Goal: Task Accomplishment & Management: Manage account settings

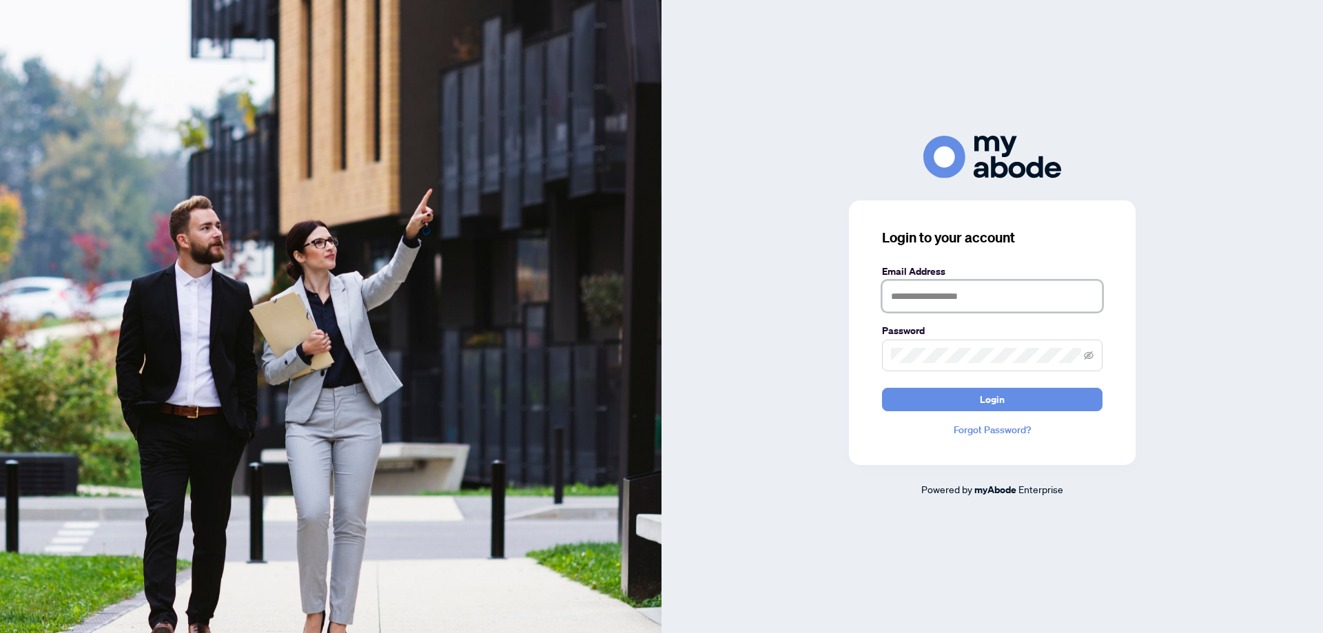
click at [981, 300] on input "text" at bounding box center [992, 296] width 220 height 32
type input "**********"
click at [882, 388] on button "Login" at bounding box center [992, 399] width 220 height 23
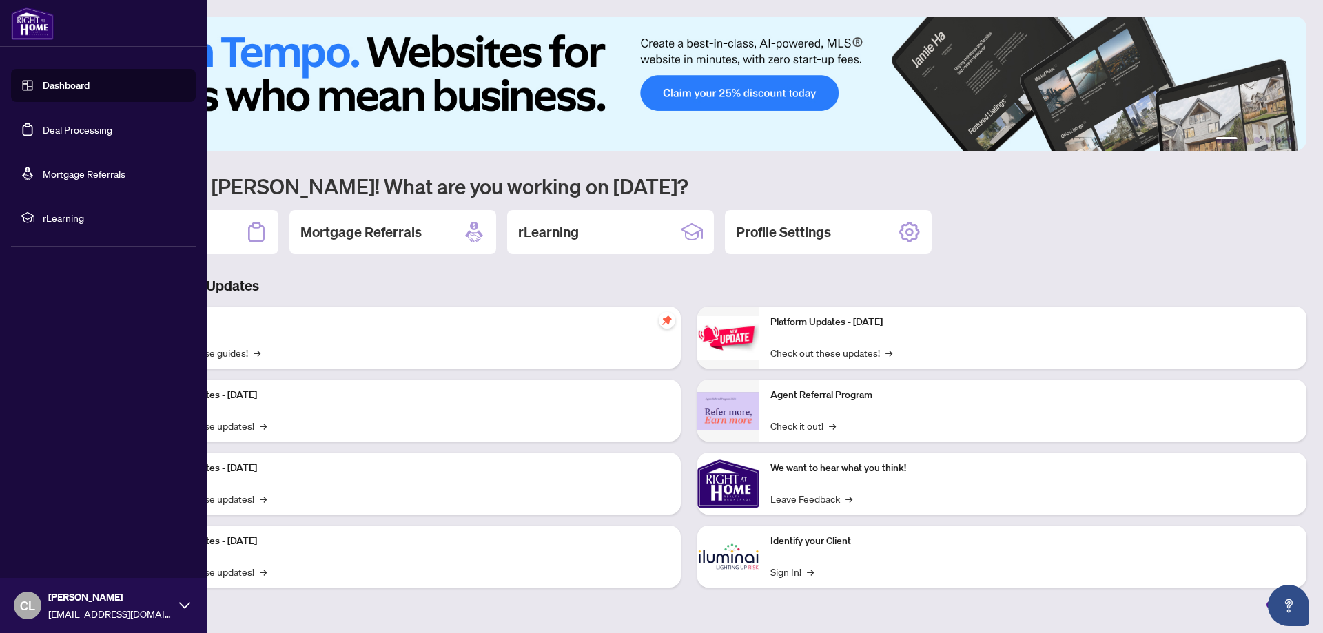
click at [70, 131] on link "Deal Processing" at bounding box center [78, 129] width 70 height 12
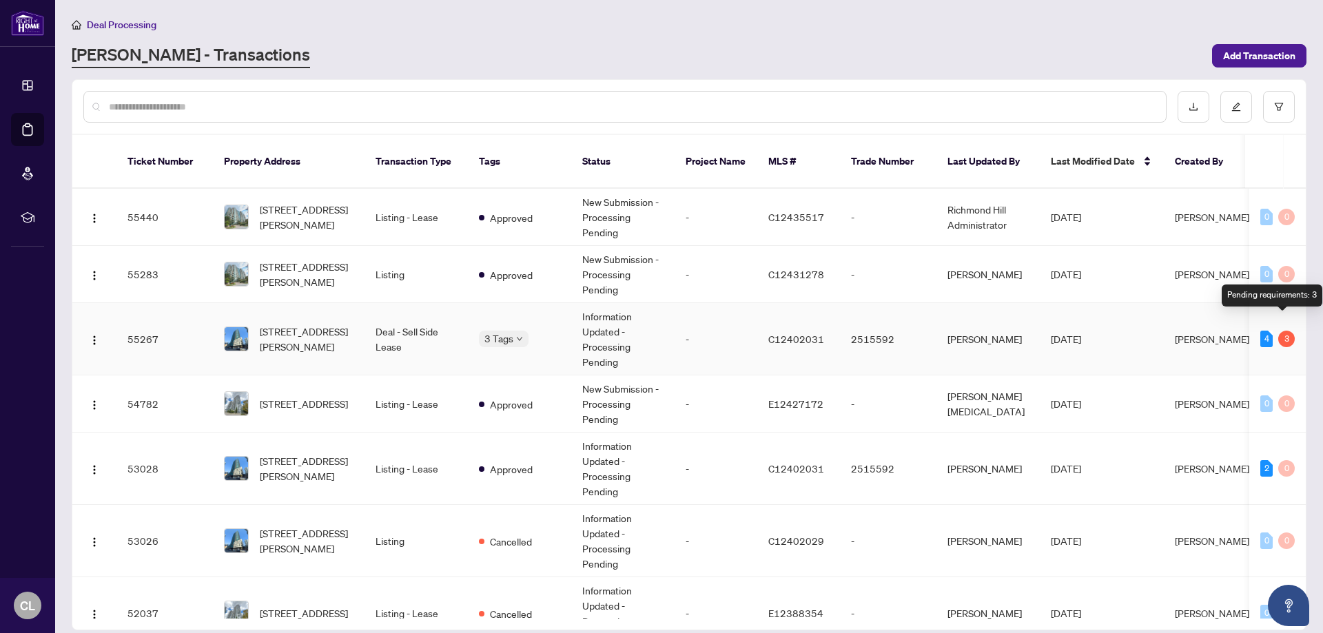
click at [1282, 331] on div "3" at bounding box center [1286, 339] width 17 height 17
click at [989, 332] on td "[PERSON_NAME]" at bounding box center [987, 339] width 103 height 72
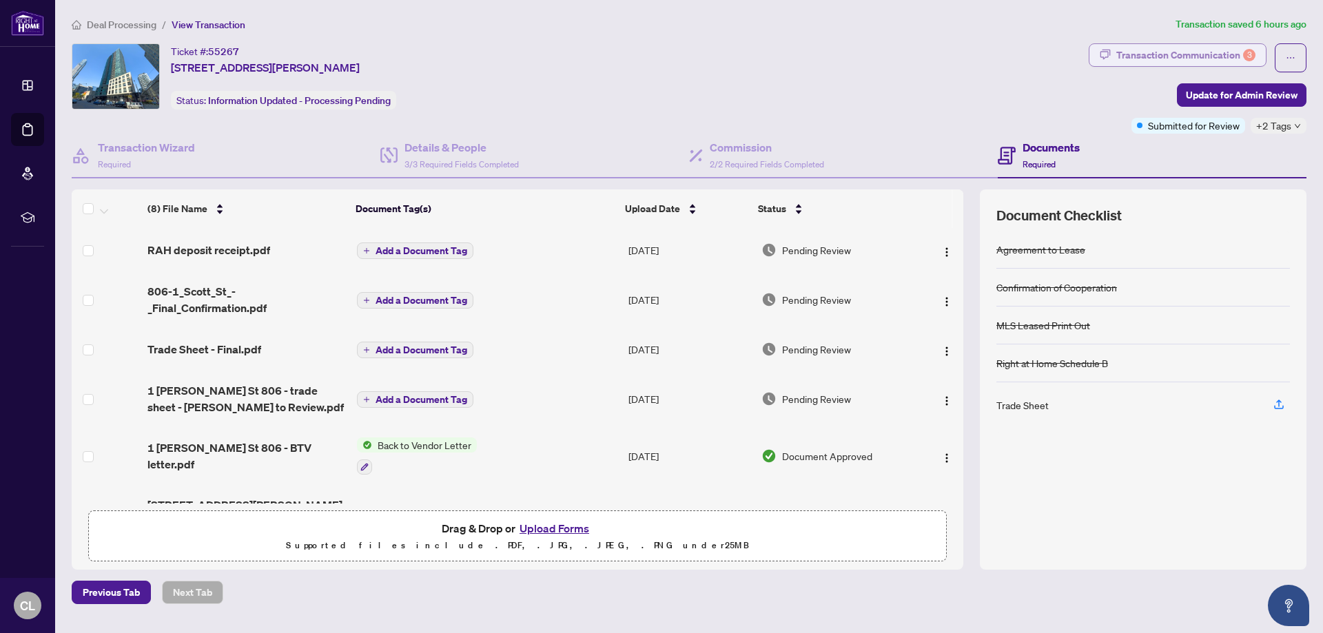
click at [1189, 54] on div "Transaction Communication 3" at bounding box center [1185, 55] width 139 height 22
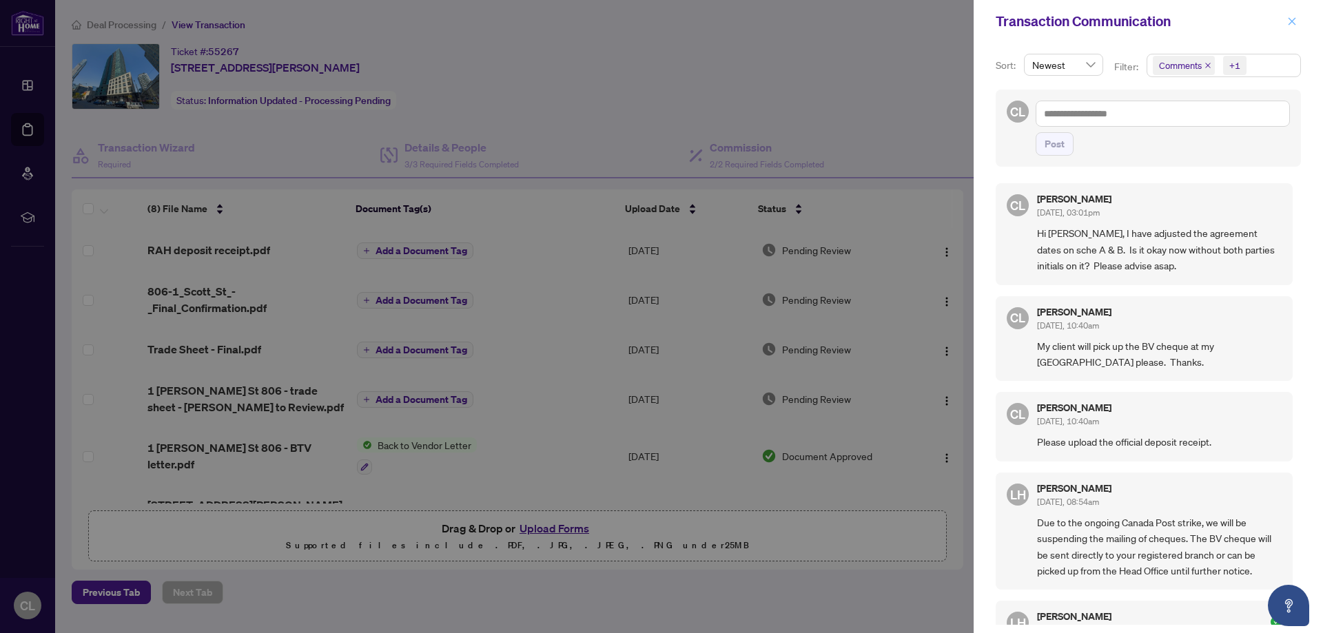
click at [1291, 19] on icon "close" at bounding box center [1292, 22] width 10 height 10
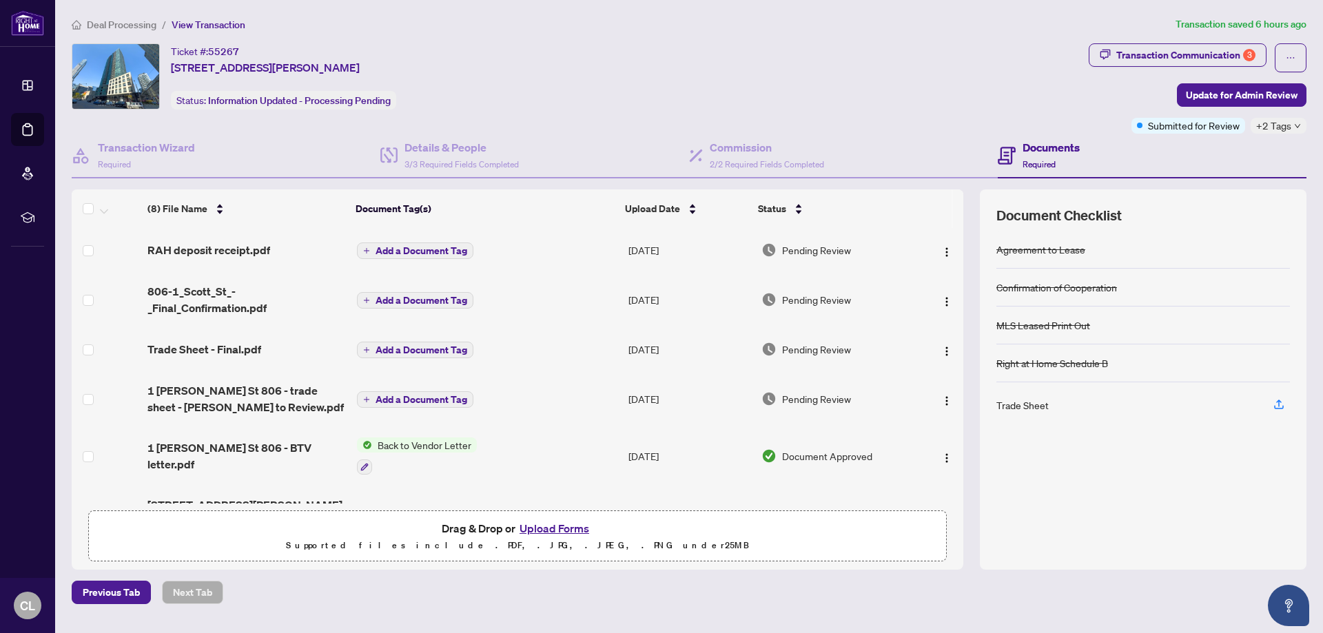
click at [637, 301] on td "[DATE]" at bounding box center [689, 299] width 133 height 55
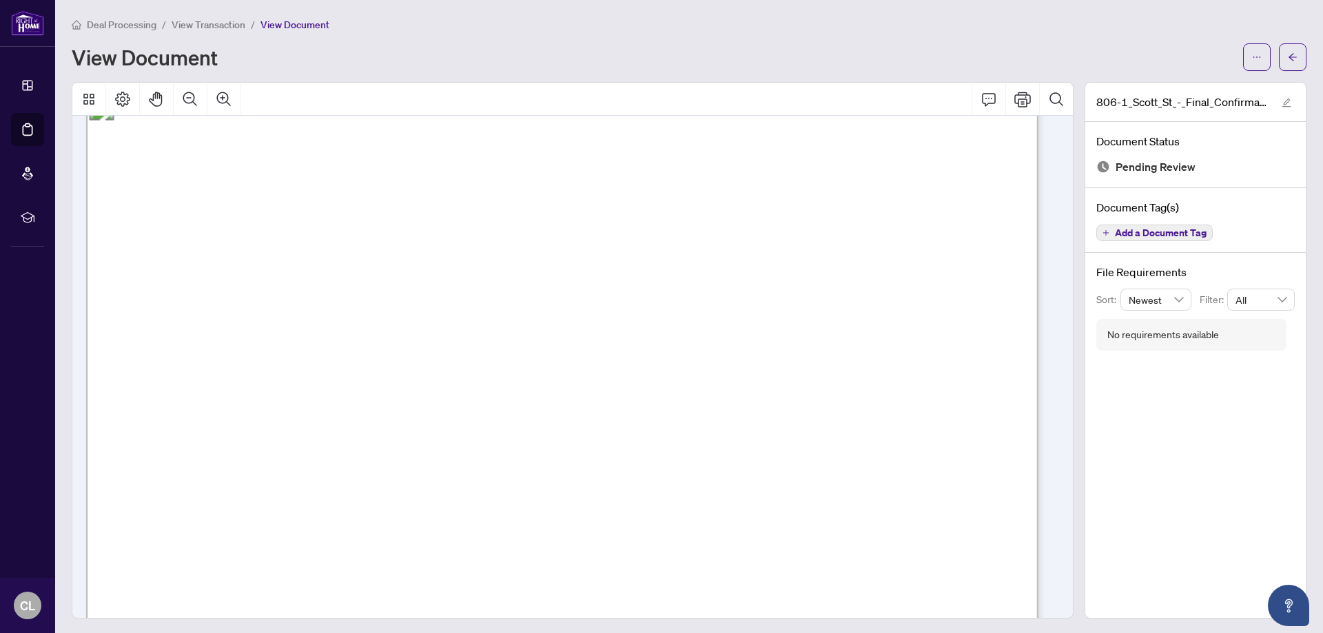
scroll to position [7786, 0]
click at [1288, 54] on icon "arrow-left" at bounding box center [1293, 57] width 10 height 10
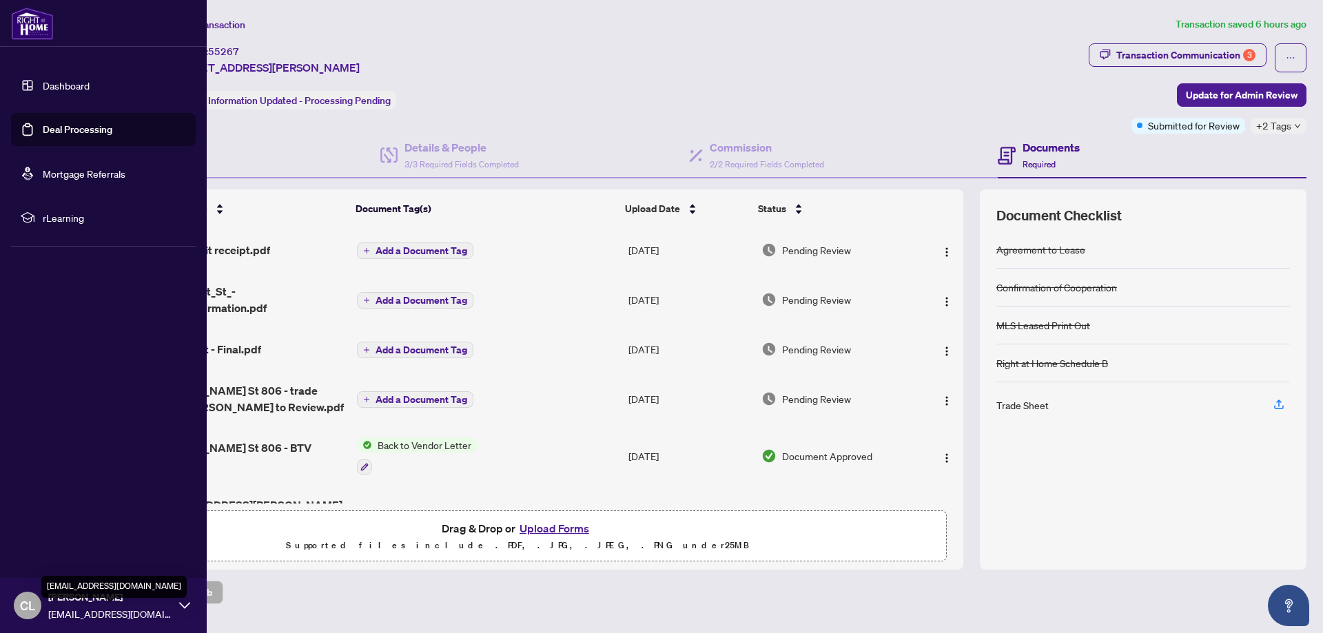
click at [68, 605] on div "[PERSON_NAME] [EMAIL_ADDRESS][DOMAIN_NAME]" at bounding box center [110, 606] width 124 height 32
click at [55, 522] on span "Logout" at bounding box center [55, 524] width 31 height 22
